Goal: Task Accomplishment & Management: Complete application form

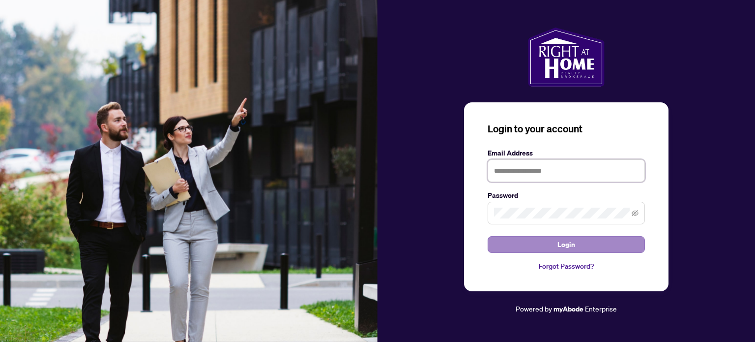
type input "**********"
click at [576, 251] on button "Login" at bounding box center [566, 244] width 157 height 17
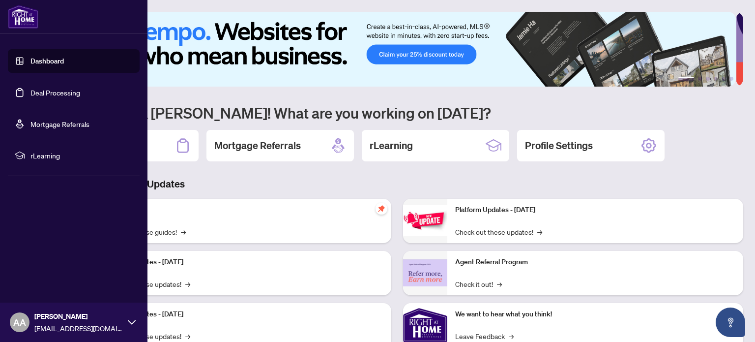
click at [49, 96] on link "Deal Processing" at bounding box center [55, 92] width 50 height 9
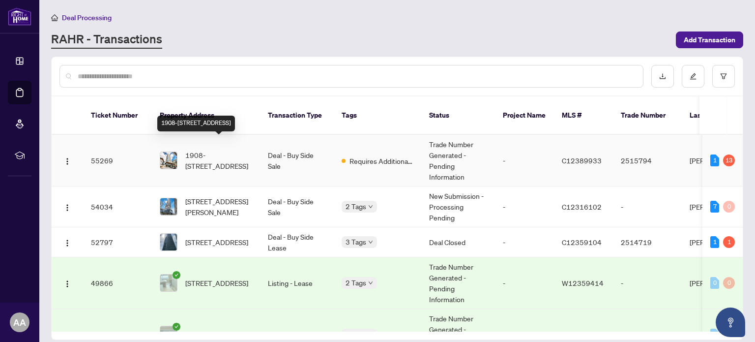
click at [209, 150] on span "1908-[STREET_ADDRESS]" at bounding box center [218, 161] width 67 height 22
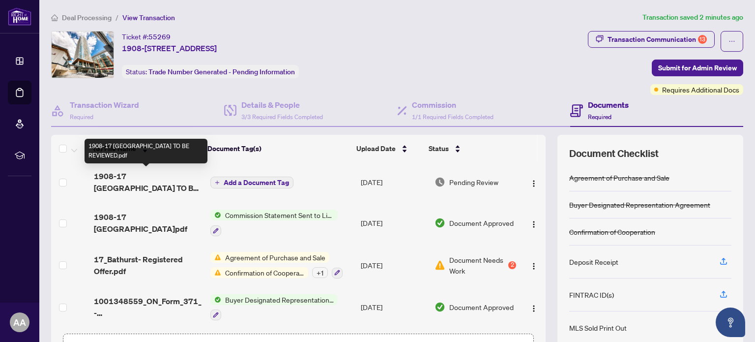
click at [157, 181] on span "1908-17 [GEOGRAPHIC_DATA] TO BE REVIEWED.pdf" at bounding box center [148, 182] width 108 height 24
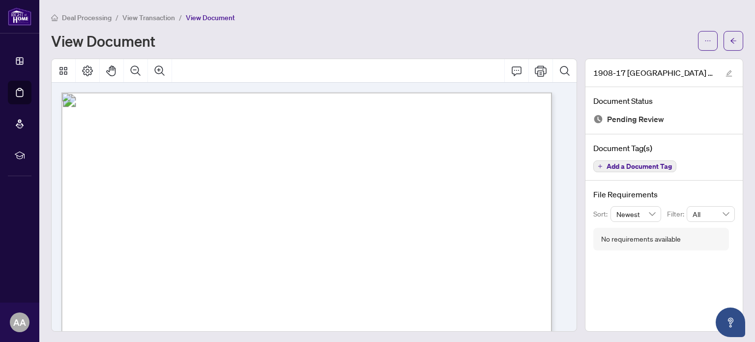
drag, startPoint x: 570, startPoint y: 133, endPoint x: 572, endPoint y: 153, distance: 20.3
click at [572, 153] on div at bounding box center [314, 195] width 534 height 273
click at [706, 44] on button "button" at bounding box center [708, 41] width 20 height 20
click at [657, 61] on span "Download" at bounding box center [665, 62] width 75 height 11
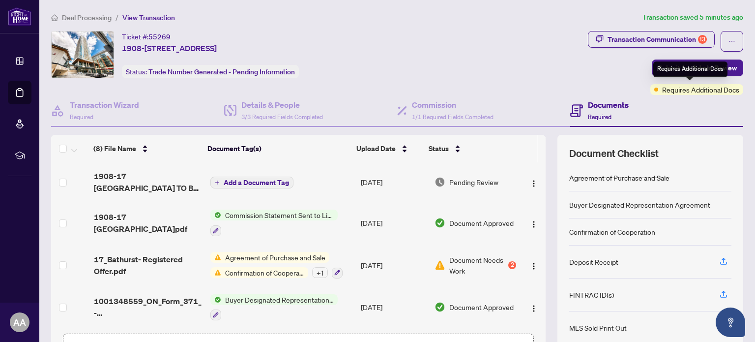
click at [685, 92] on span "Requires Additional Docs" at bounding box center [700, 89] width 77 height 11
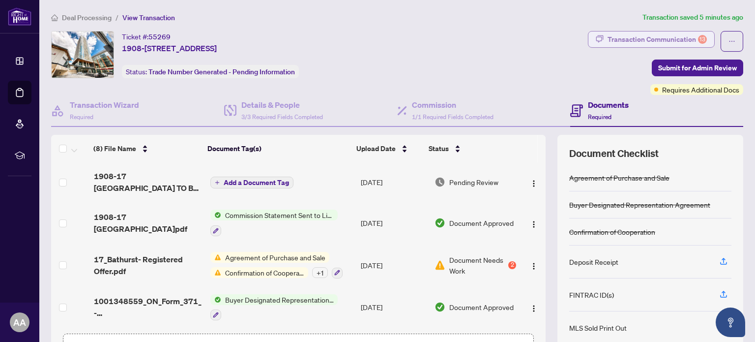
click at [653, 37] on div "Transaction Communication 13" at bounding box center [657, 39] width 99 height 16
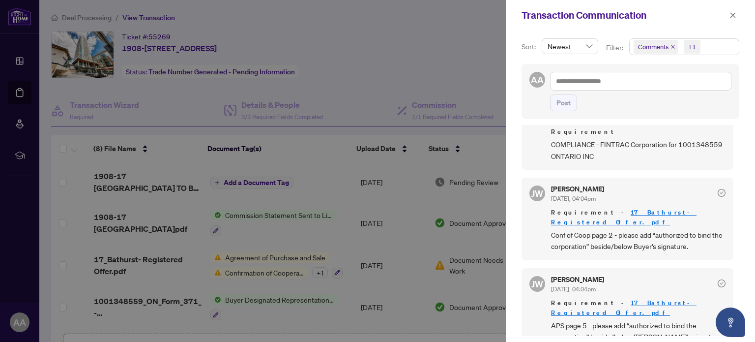
scroll to position [887, 0]
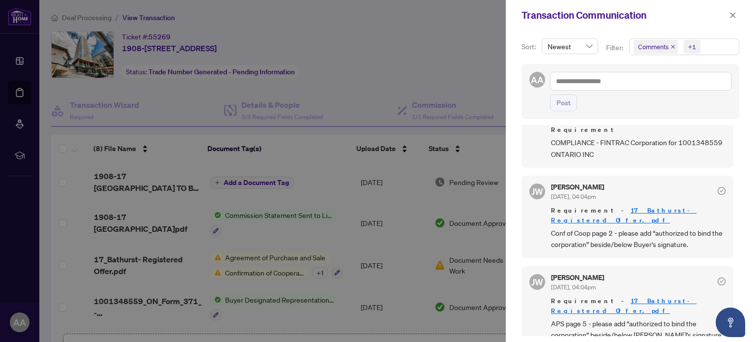
click at [269, 255] on div at bounding box center [377, 171] width 755 height 342
click at [452, 261] on div at bounding box center [377, 171] width 755 height 342
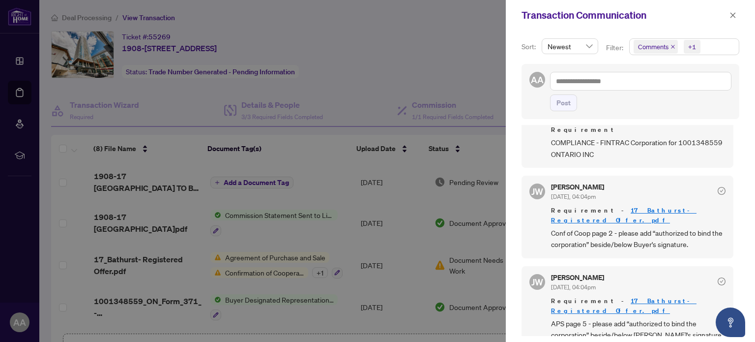
click at [452, 261] on div at bounding box center [377, 171] width 755 height 342
click at [733, 14] on icon "close" at bounding box center [733, 14] width 5 height 5
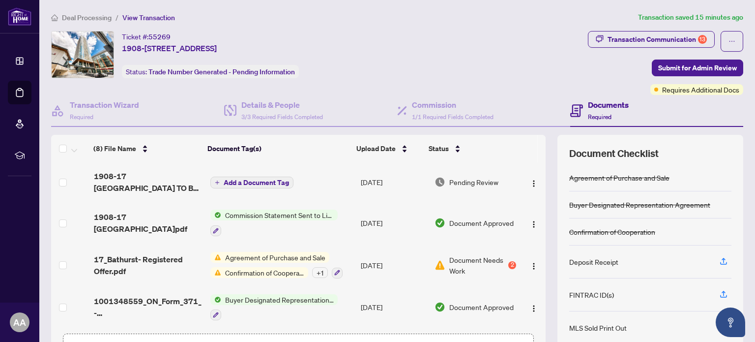
click at [541, 306] on div "(8) File Name Document Tag(s) Upload Date Status (8) File Name Document Tag(s) …" at bounding box center [397, 255] width 692 height 241
drag, startPoint x: 539, startPoint y: 232, endPoint x: 540, endPoint y: 342, distance: 109.7
click at [540, 341] on div "(8) File Name Document Tag(s) Upload Date Status (8) File Name Document Tag(s) …" at bounding box center [397, 255] width 692 height 241
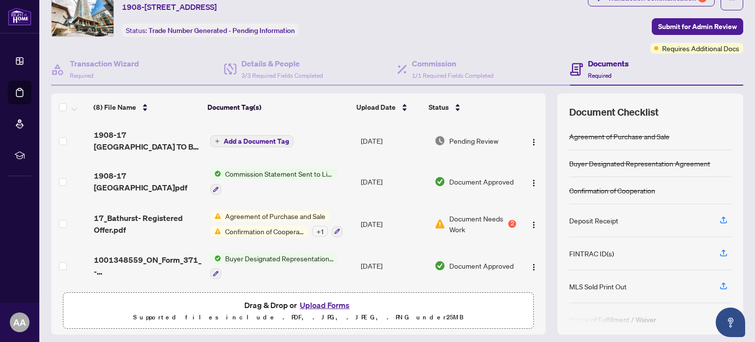
click at [318, 303] on button "Upload Forms" at bounding box center [325, 305] width 56 height 13
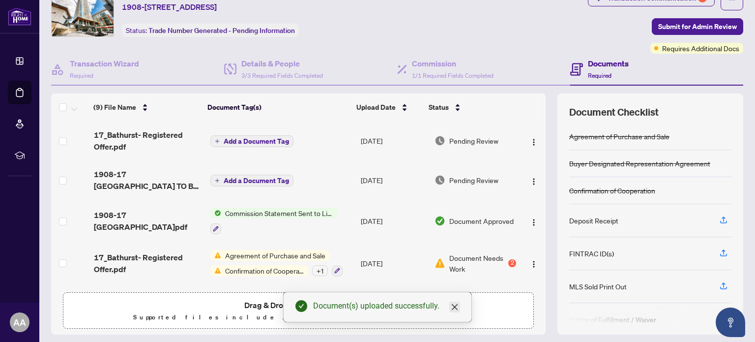
click at [455, 307] on icon "close" at bounding box center [455, 307] width 6 height 6
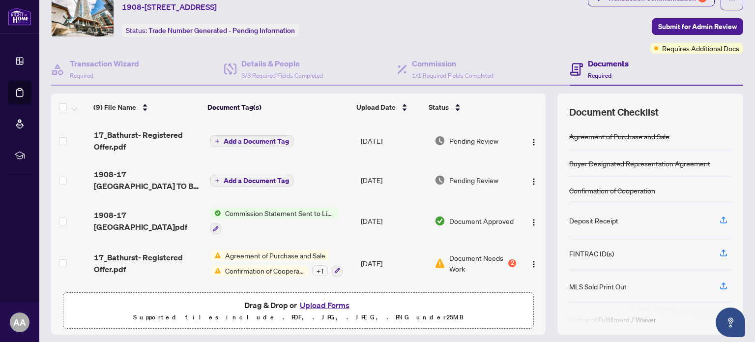
click at [328, 306] on button "Upload Forms" at bounding box center [325, 305] width 56 height 13
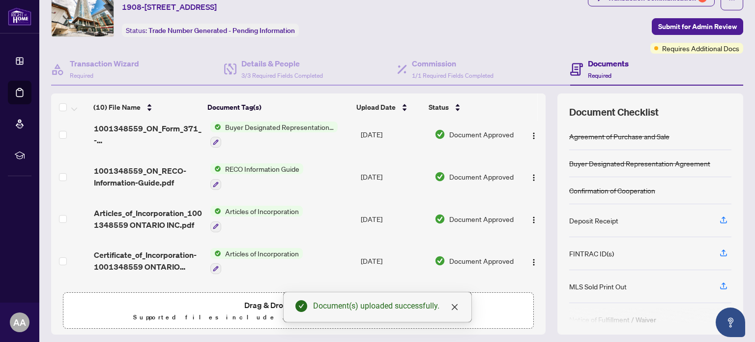
scroll to position [247, 0]
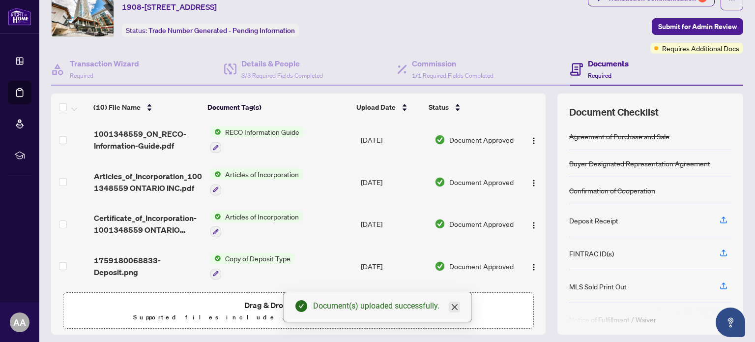
click at [458, 303] on icon "close" at bounding box center [455, 307] width 8 height 8
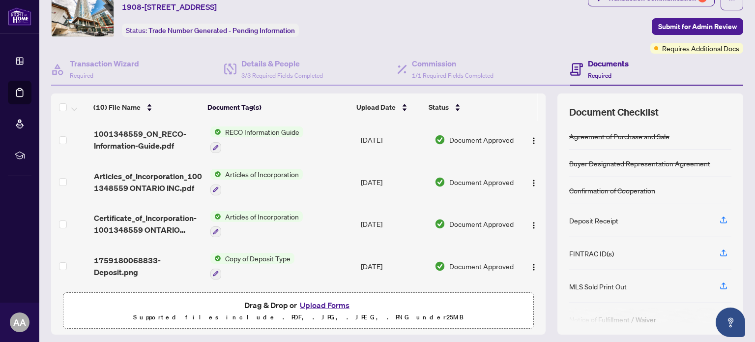
click at [318, 303] on button "Upload Forms" at bounding box center [325, 305] width 56 height 13
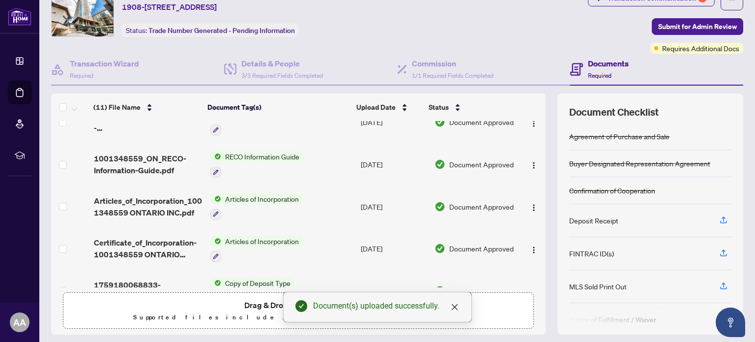
scroll to position [279, 0]
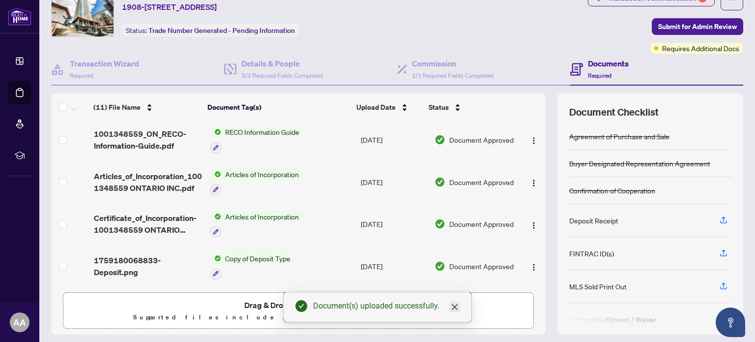
click at [454, 308] on icon "close" at bounding box center [455, 307] width 6 height 6
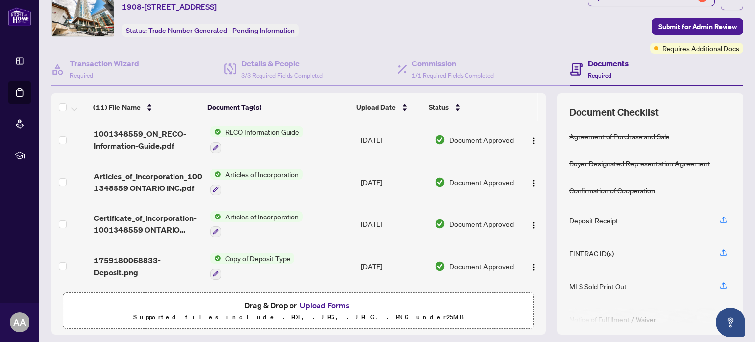
click at [315, 302] on button "Upload Forms" at bounding box center [325, 305] width 56 height 13
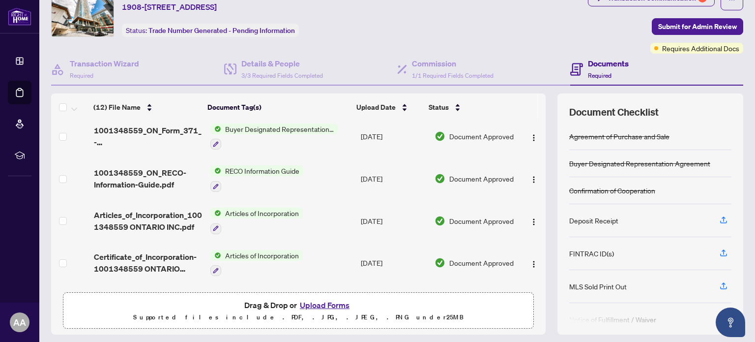
click at [311, 302] on button "Upload Forms" at bounding box center [325, 305] width 56 height 13
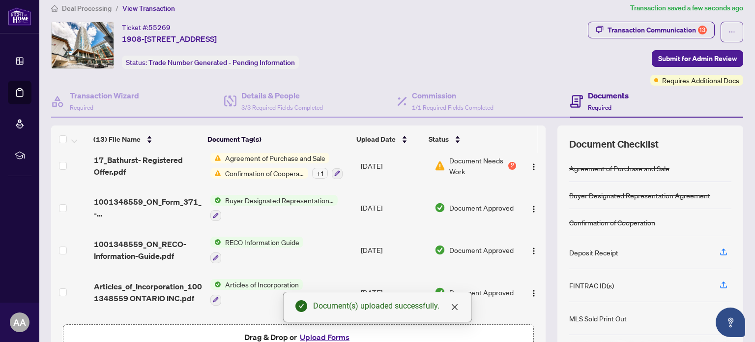
scroll to position [0, 0]
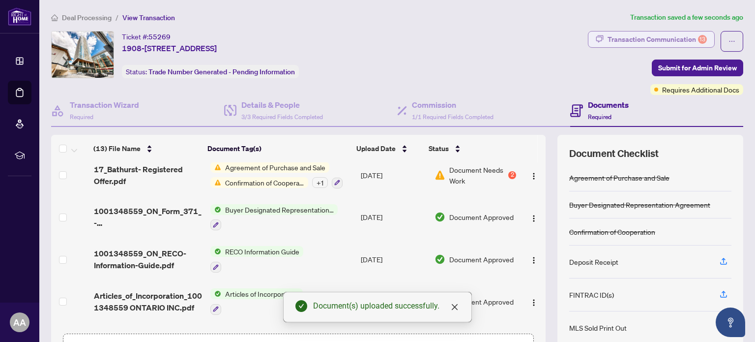
click at [632, 41] on div "Transaction Communication 13" at bounding box center [657, 39] width 99 height 16
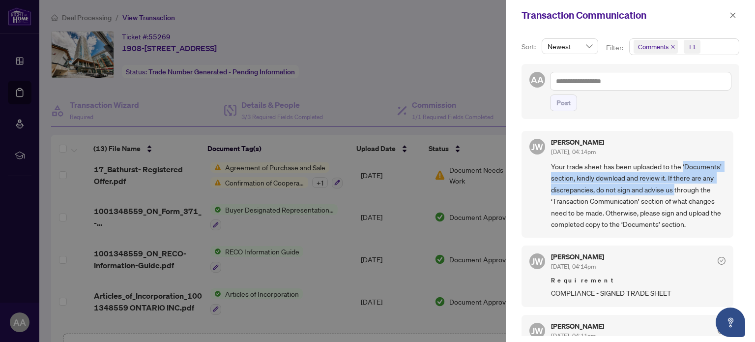
drag, startPoint x: 733, startPoint y: 169, endPoint x: 744, endPoint y: 184, distance: 19.4
click at [744, 184] on div "Sort: Newest Filter: Comments +1 AA Post [PERSON_NAME] [DATE], 04:14pm Your tra…" at bounding box center [630, 185] width 249 height 311
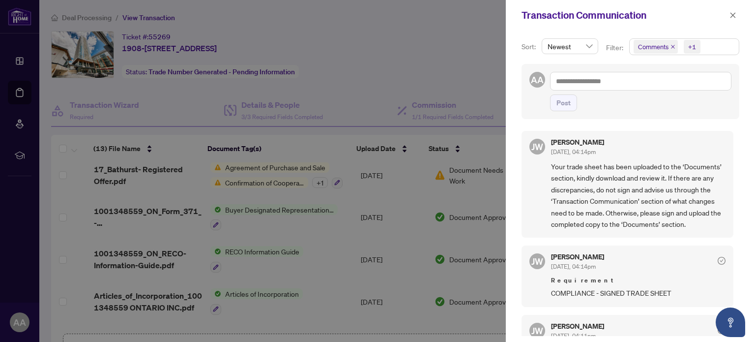
drag, startPoint x: 735, startPoint y: 152, endPoint x: 714, endPoint y: 130, distance: 30.6
drag, startPoint x: 714, startPoint y: 130, endPoint x: 697, endPoint y: 85, distance: 48.5
drag, startPoint x: 697, startPoint y: 85, endPoint x: 712, endPoint y: 104, distance: 24.2
click at [712, 104] on div "Post" at bounding box center [640, 102] width 181 height 17
drag, startPoint x: 736, startPoint y: 305, endPoint x: 688, endPoint y: 328, distance: 52.8
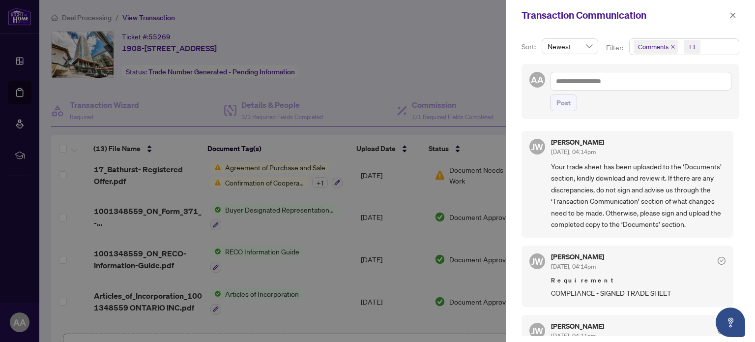
drag, startPoint x: 688, startPoint y: 328, endPoint x: 720, endPoint y: 130, distance: 200.8
drag, startPoint x: 720, startPoint y: 130, endPoint x: 722, endPoint y: 105, distance: 25.2
drag, startPoint x: 722, startPoint y: 105, endPoint x: 735, endPoint y: 14, distance: 91.3
click at [735, 14] on icon "close" at bounding box center [733, 15] width 7 height 7
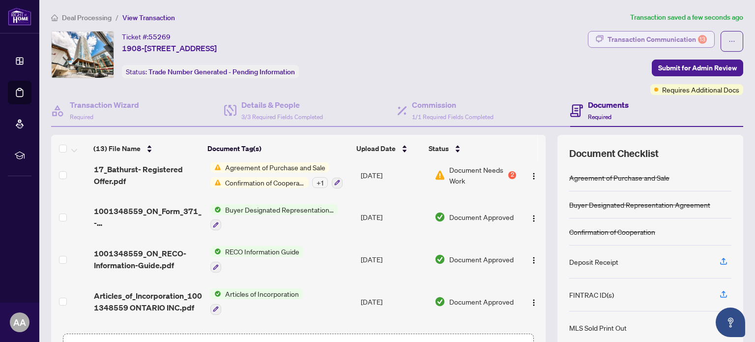
click at [663, 38] on div "Transaction Communication 13" at bounding box center [657, 39] width 99 height 16
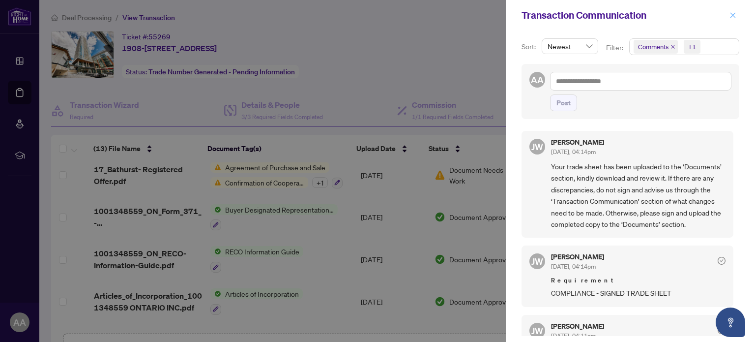
click at [732, 13] on icon "close" at bounding box center [733, 15] width 7 height 7
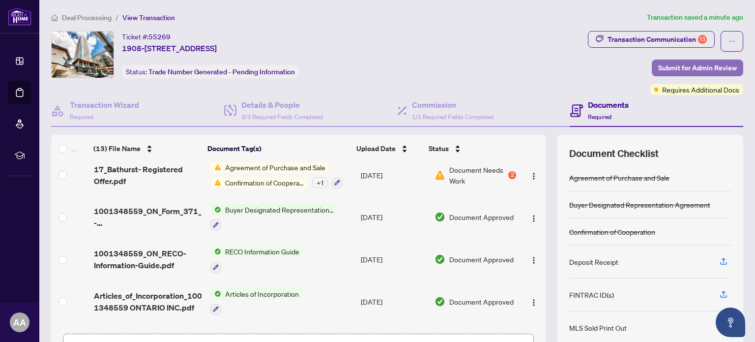
click at [696, 64] on span "Submit for Admin Review" at bounding box center [698, 68] width 79 height 16
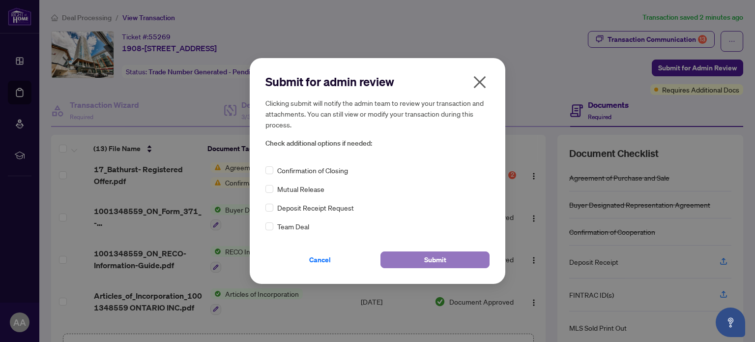
click at [423, 262] on button "Submit" at bounding box center [435, 259] width 109 height 17
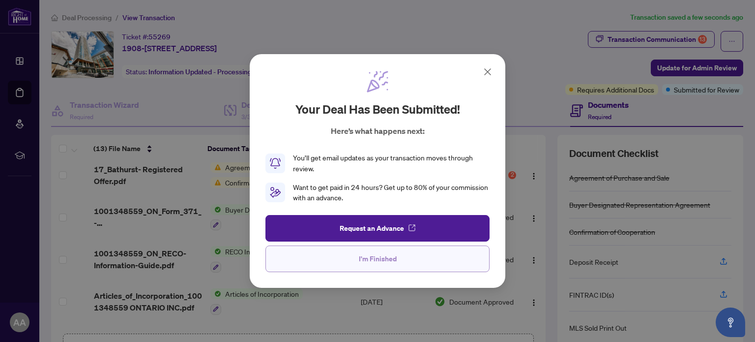
click at [368, 260] on span "I'm Finished" at bounding box center [378, 259] width 38 height 16
